Goal: Navigation & Orientation: Find specific page/section

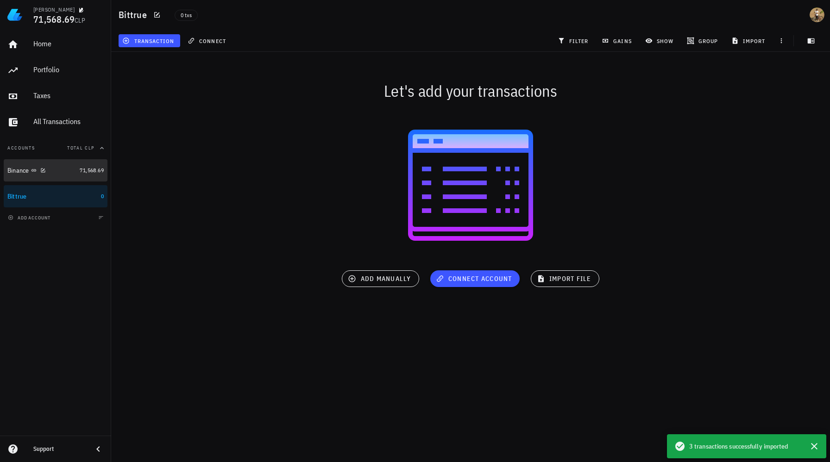
click at [60, 177] on div "Binance" at bounding box center [41, 171] width 69 height 20
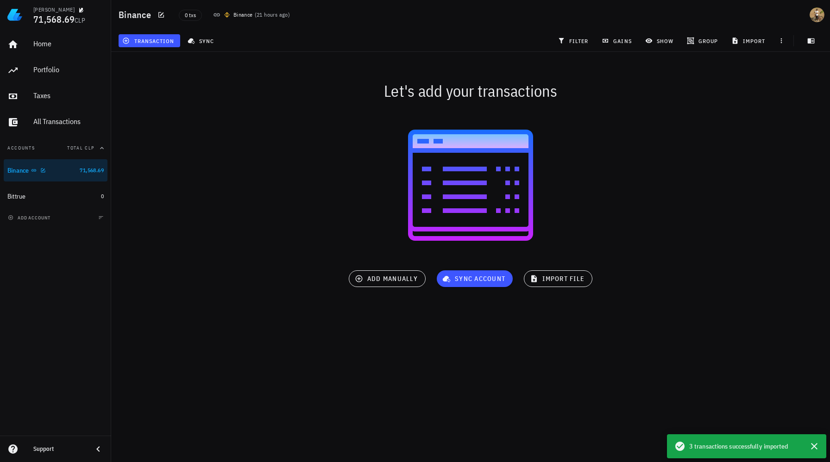
click at [54, 175] on div "Binance" at bounding box center [41, 170] width 69 height 9
click at [44, 194] on div "Bittrue" at bounding box center [52, 196] width 90 height 9
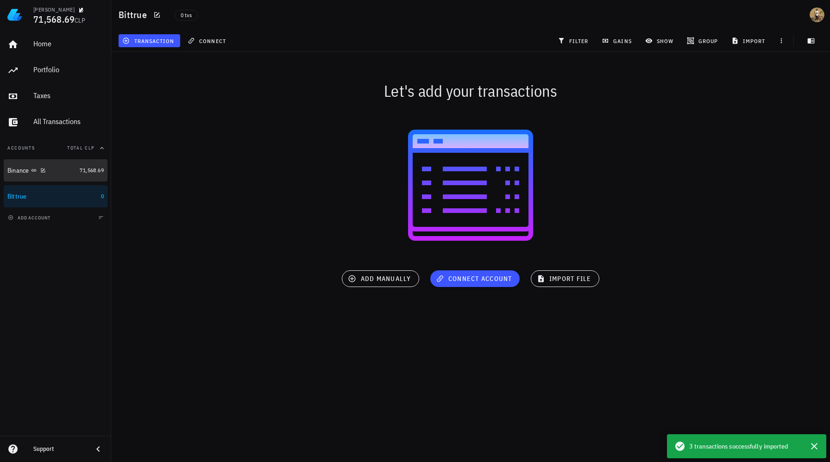
click at [59, 177] on div "Binance" at bounding box center [41, 171] width 69 height 20
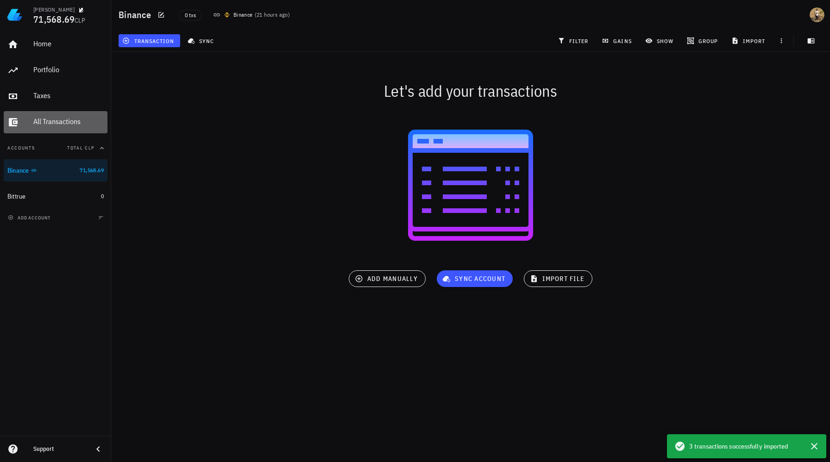
click at [55, 119] on div "All Transactions" at bounding box center [68, 121] width 70 height 9
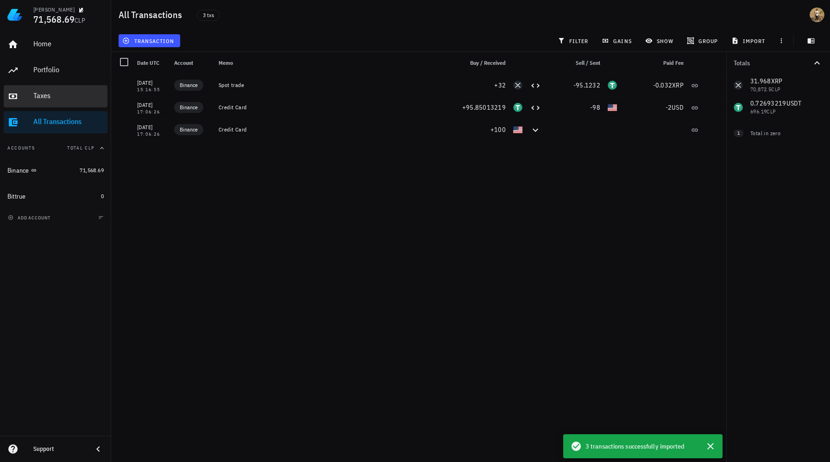
click at [44, 90] on div "Taxes" at bounding box center [68, 96] width 70 height 21
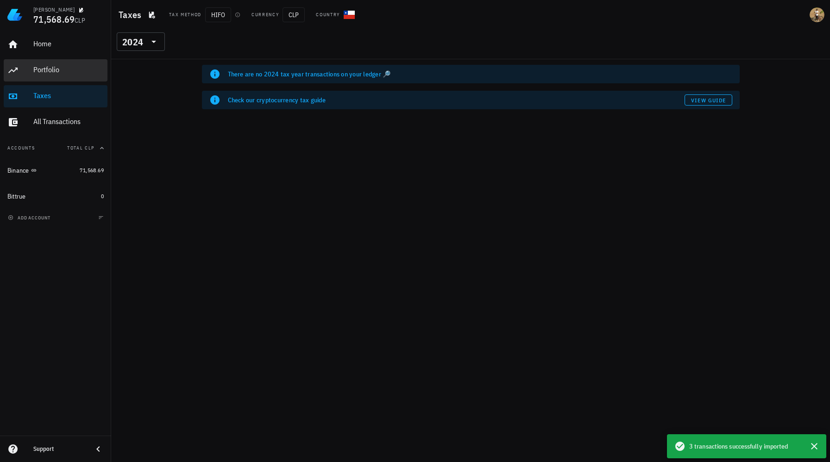
click at [46, 71] on div "Portfolio" at bounding box center [68, 69] width 70 height 9
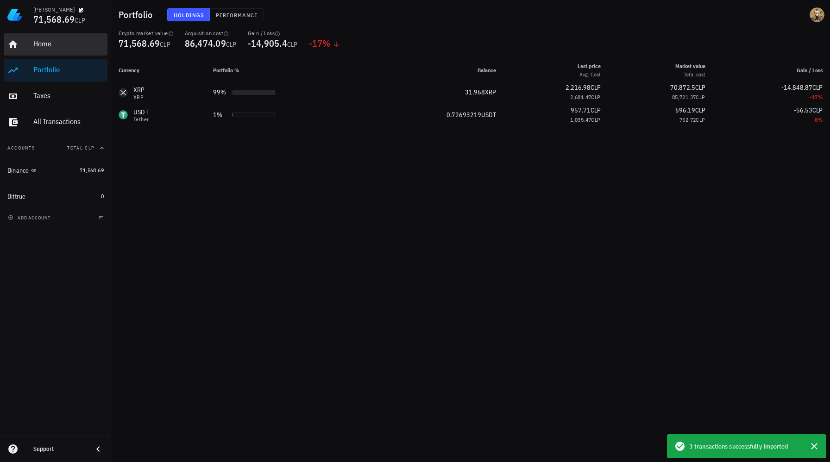
click at [47, 53] on div "Home" at bounding box center [68, 44] width 70 height 21
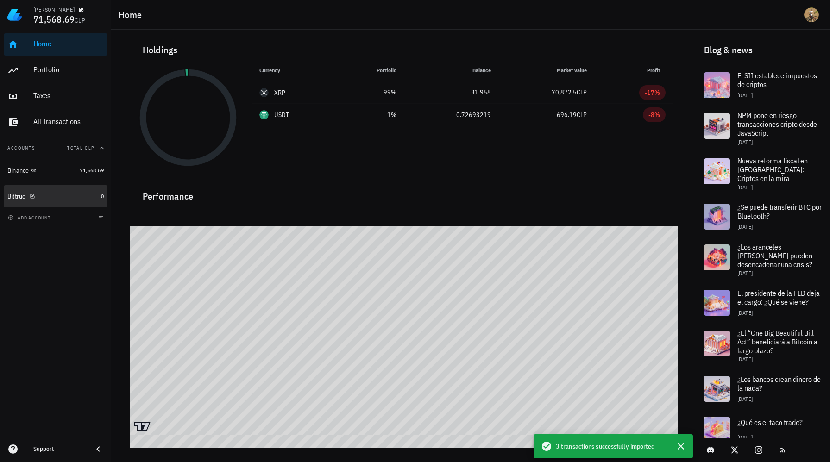
click at [54, 204] on div "Bittrue" at bounding box center [52, 197] width 90 height 20
